Goal: Use online tool/utility: Utilize a website feature to perform a specific function

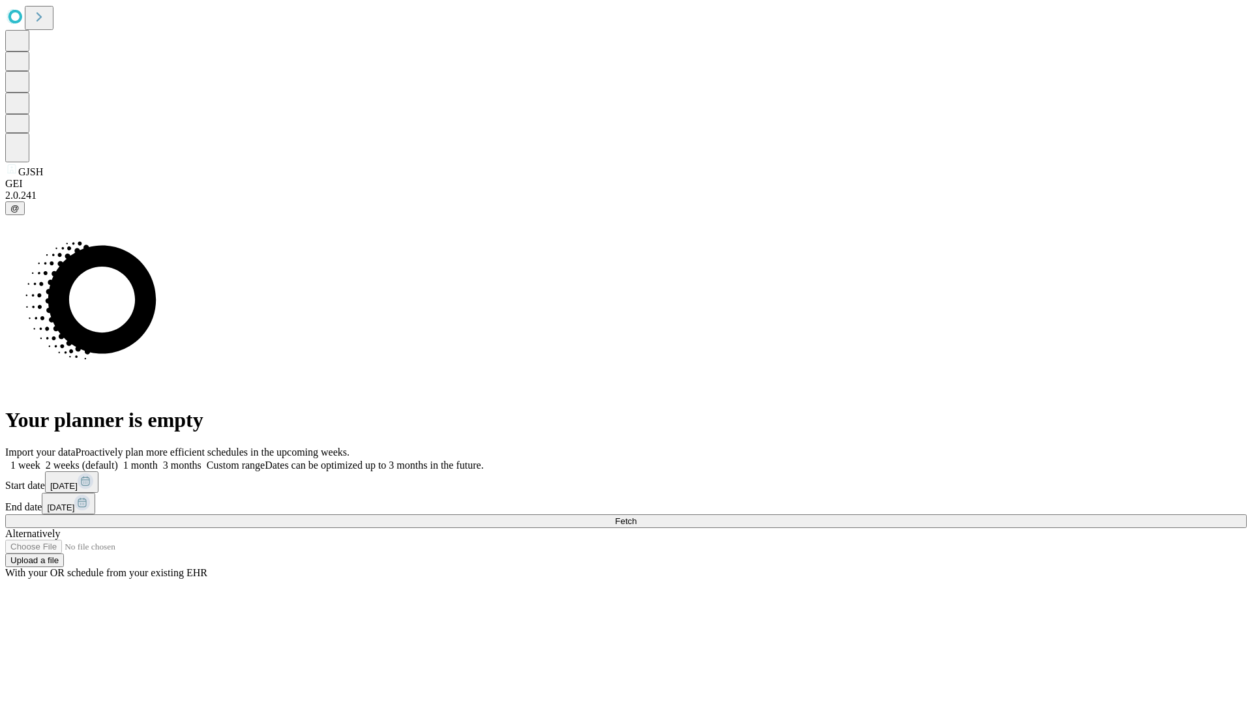
click at [636, 516] on span "Fetch" at bounding box center [626, 521] width 22 height 10
